Goal: Information Seeking & Learning: Understand process/instructions

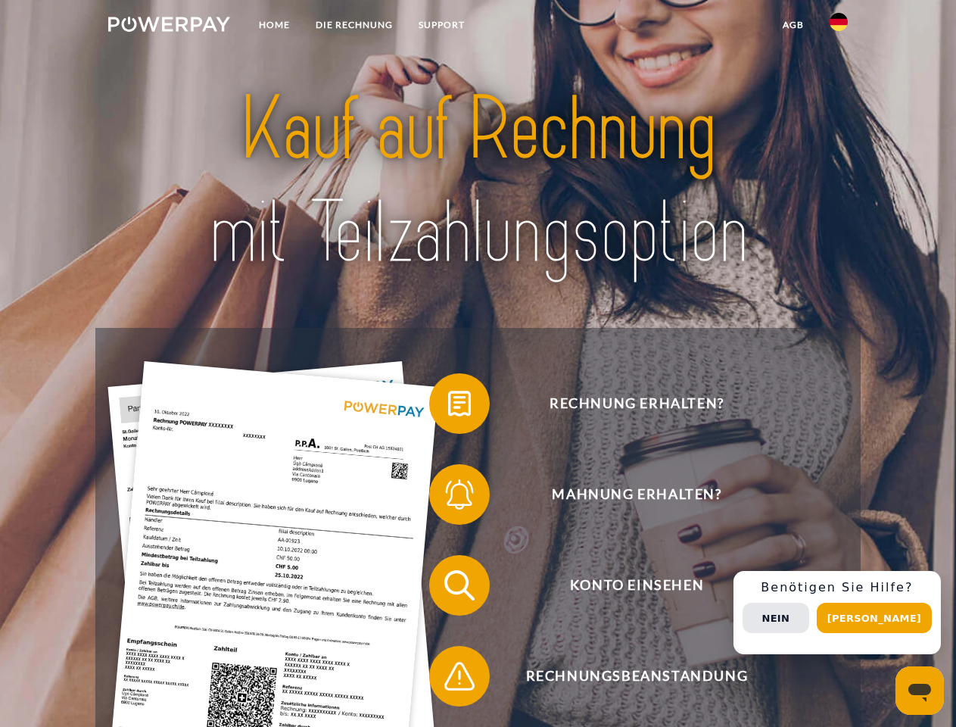
click at [169, 26] on img at bounding box center [169, 24] width 122 height 15
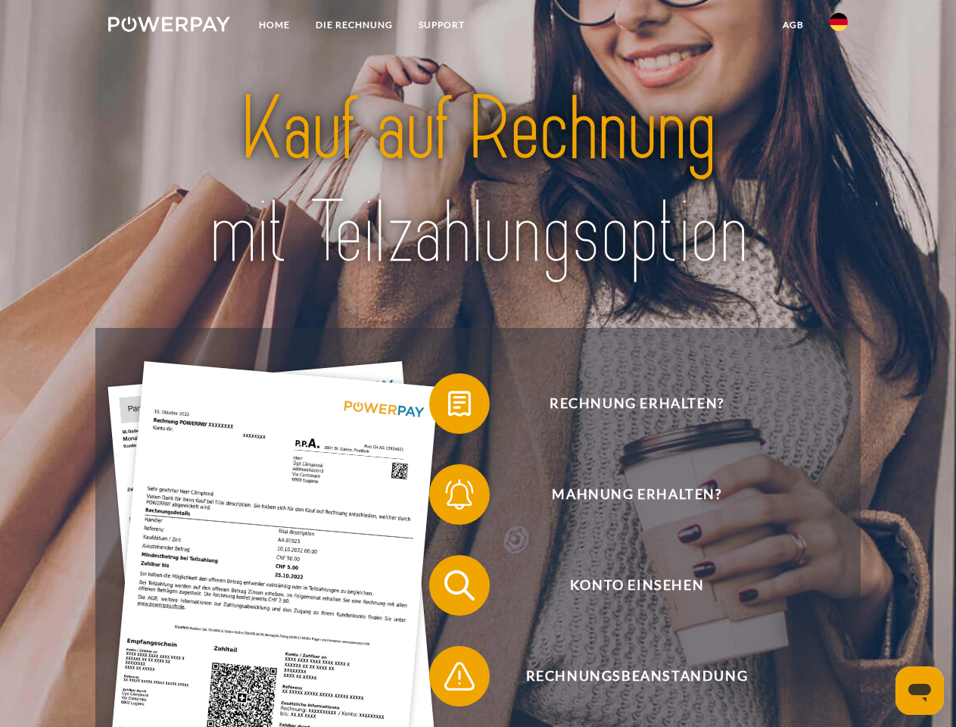
click at [839, 26] on img at bounding box center [839, 22] width 18 height 18
click at [792, 25] on link "agb" at bounding box center [793, 24] width 47 height 27
click at [448, 406] on span at bounding box center [437, 404] width 76 height 76
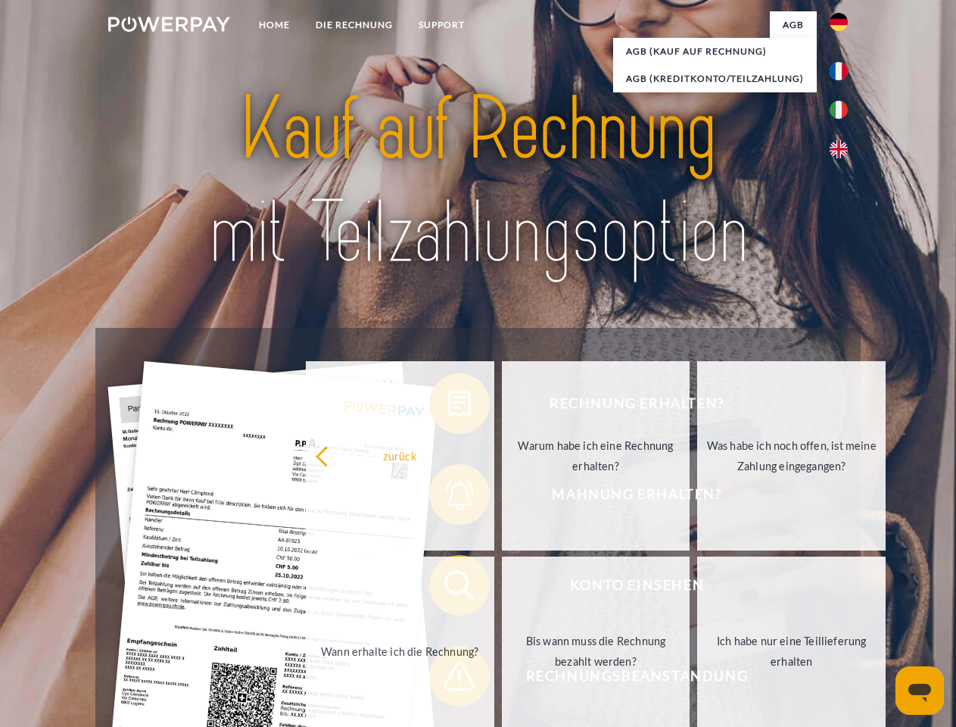
click at [448, 497] on div "Rechnung erhalten? Mahnung erhalten? Konto einsehen" at bounding box center [477, 631] width 764 height 606
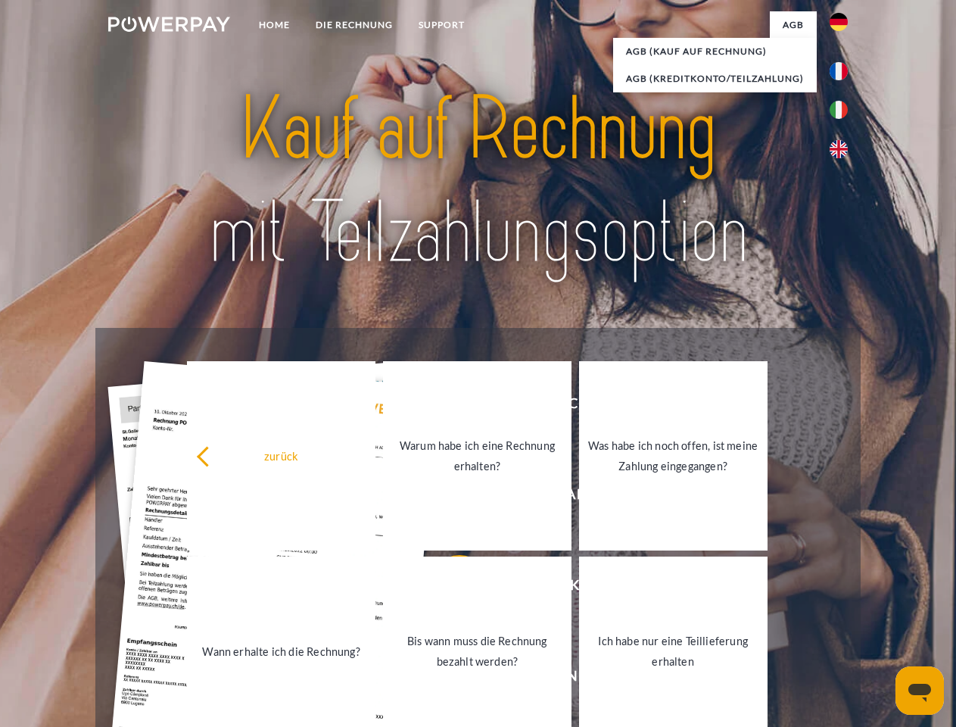
click at [448, 588] on link "Bis wann muss die Rechnung bezahlt werden?" at bounding box center [477, 650] width 188 height 189
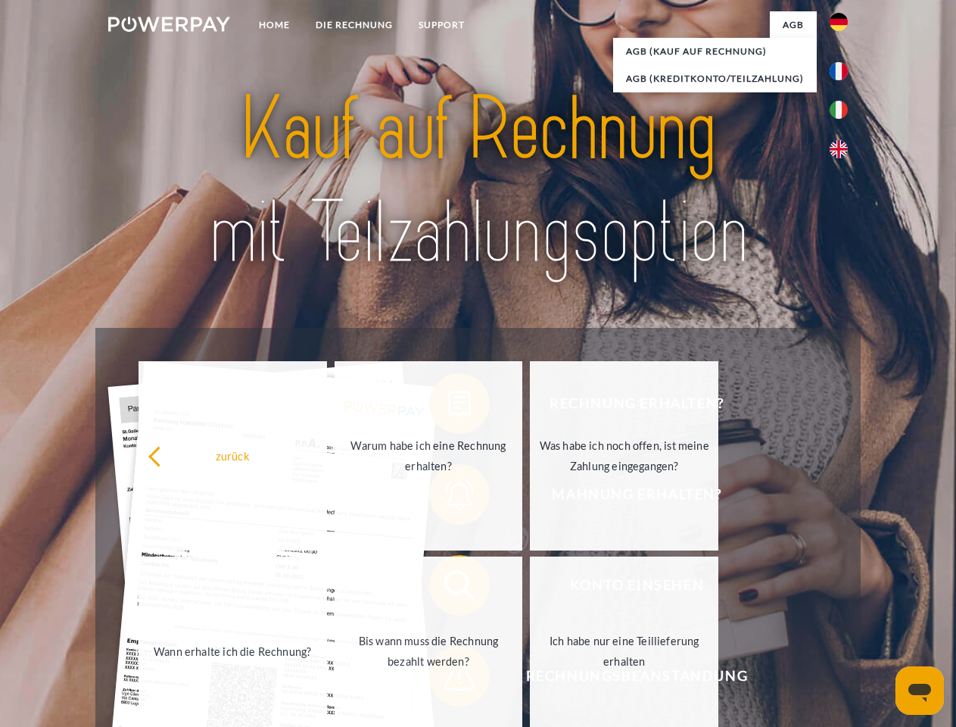
click at [448, 679] on span at bounding box center [437, 676] width 76 height 76
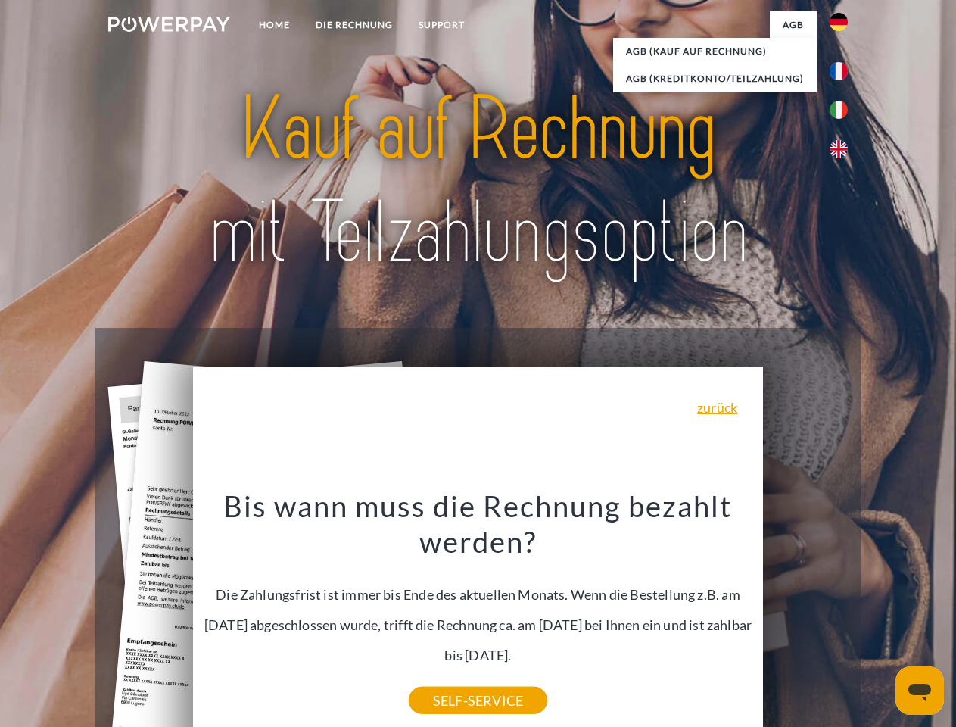
click at [842, 612] on div "Rechnung erhalten? Mahnung erhalten? Konto einsehen" at bounding box center [477, 631] width 764 height 606
click at [805, 615] on span "Konto einsehen" at bounding box center [636, 585] width 371 height 61
click at [880, 618] on header "Home DIE RECHNUNG SUPPORT" at bounding box center [478, 522] width 956 height 1045
